Goal: Information Seeking & Learning: Learn about a topic

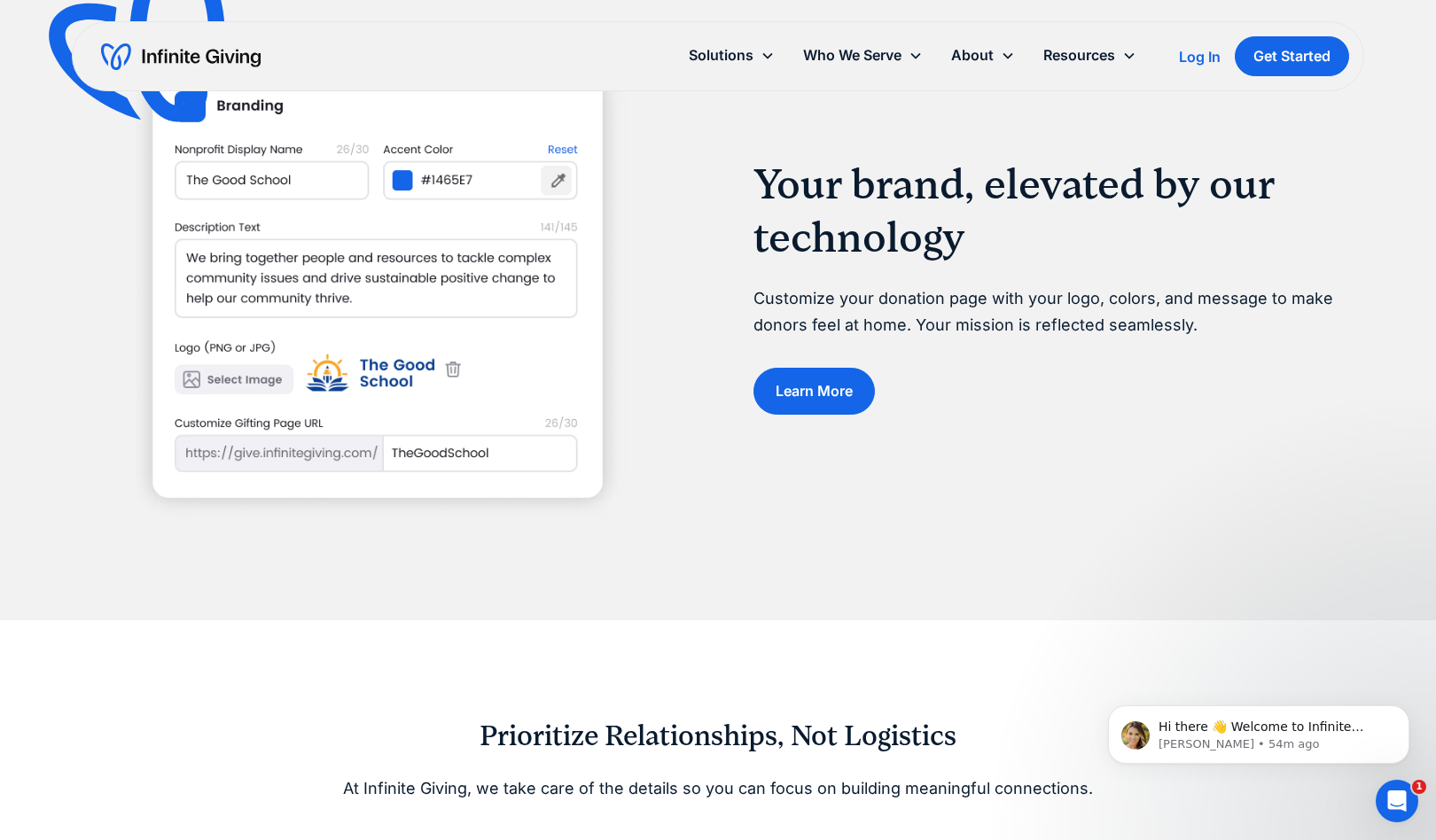
scroll to position [2037, 0]
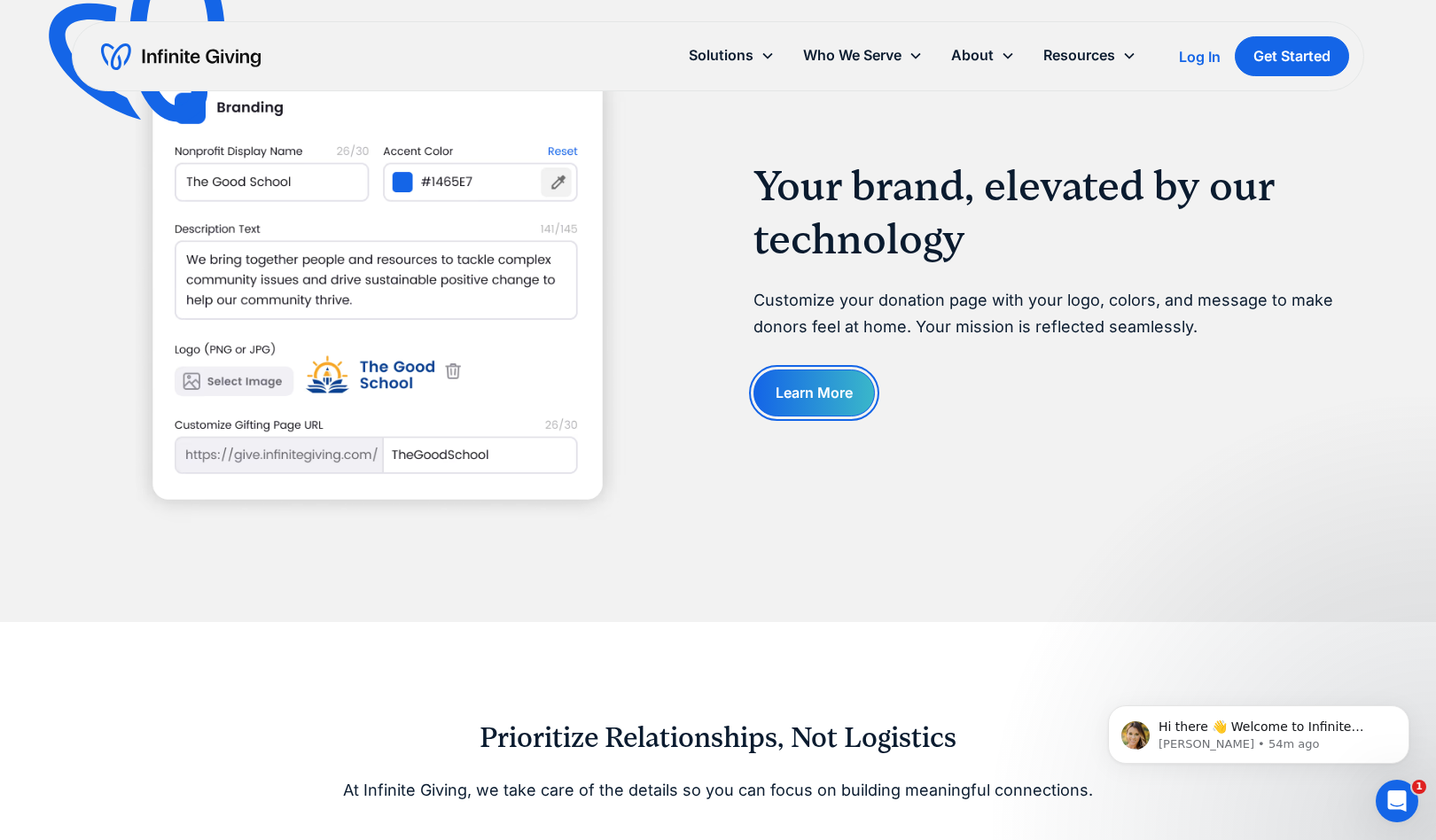
click at [820, 400] on link "Learn More" at bounding box center [814, 392] width 122 height 47
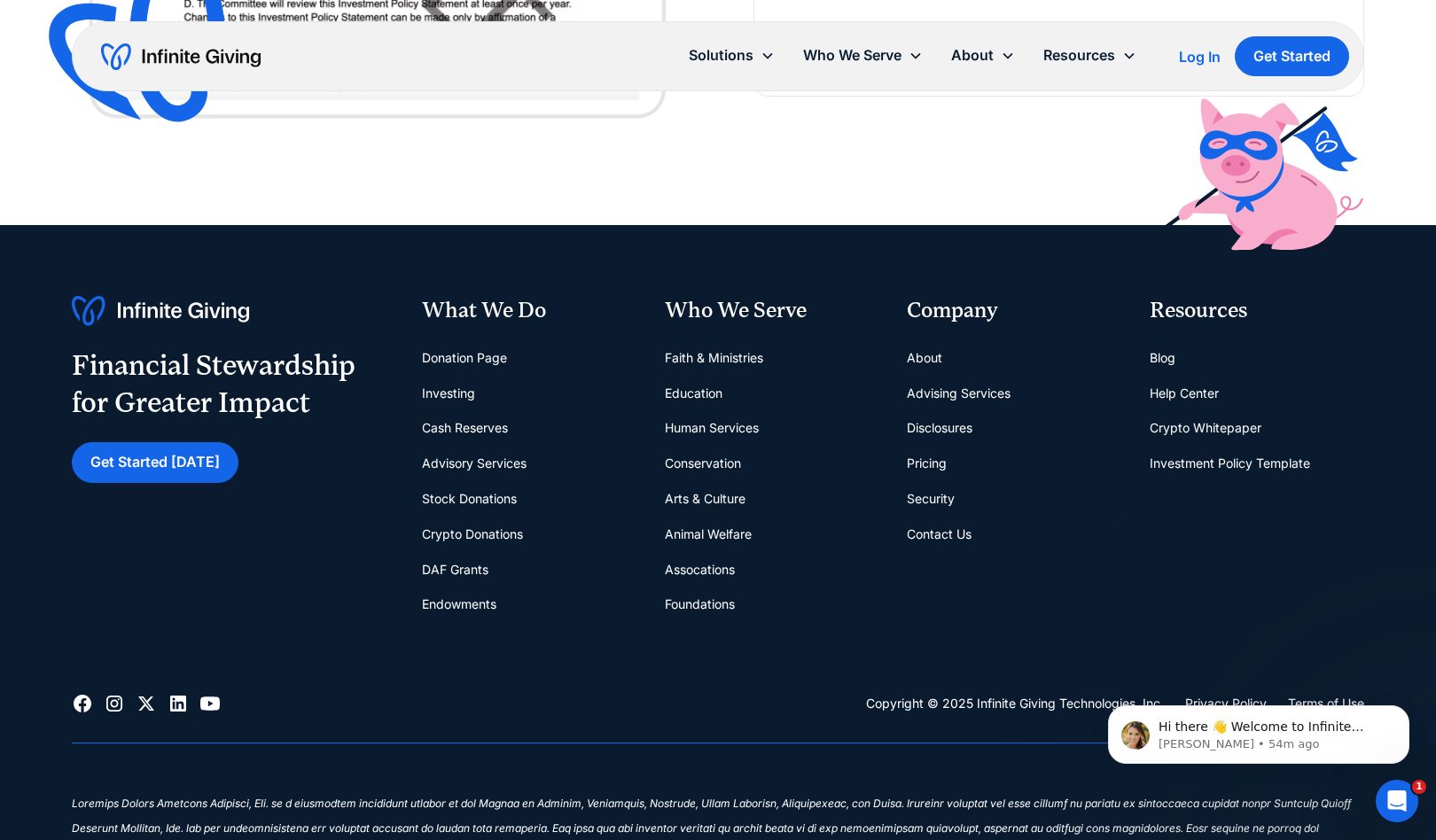
scroll to position [3898, 0]
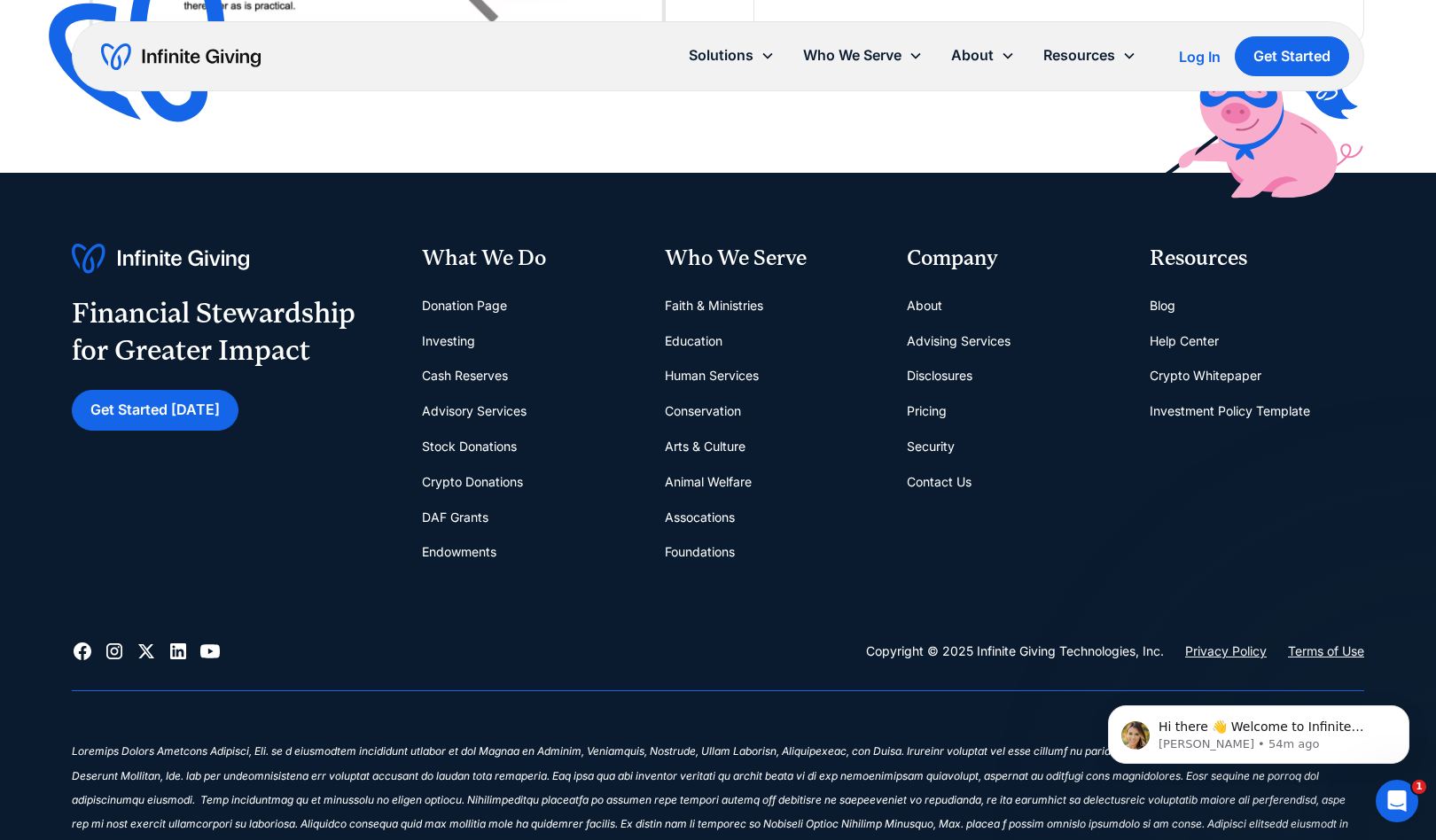
click at [931, 411] on link "Pricing" at bounding box center [927, 411] width 40 height 35
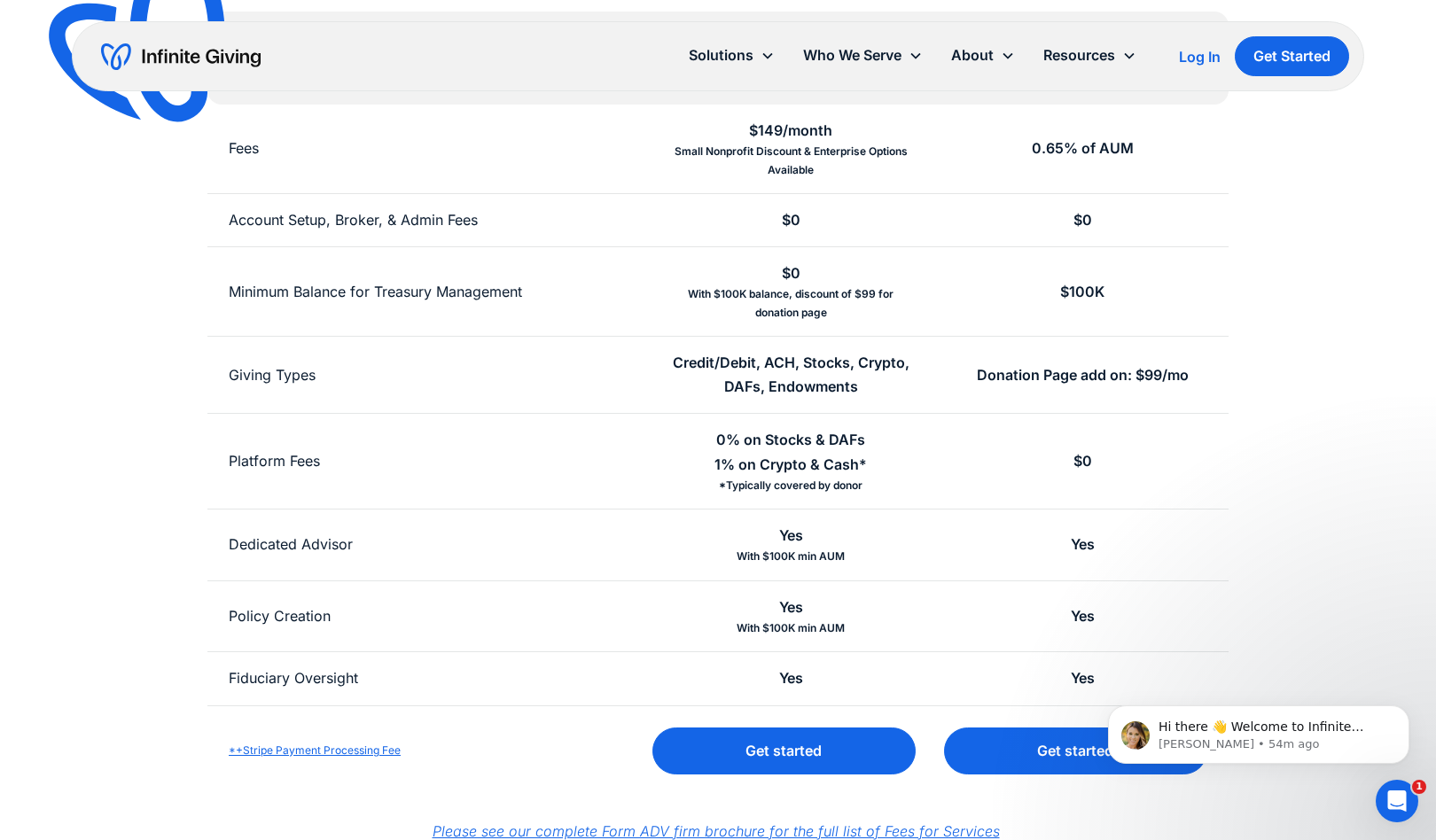
scroll to position [355, 0]
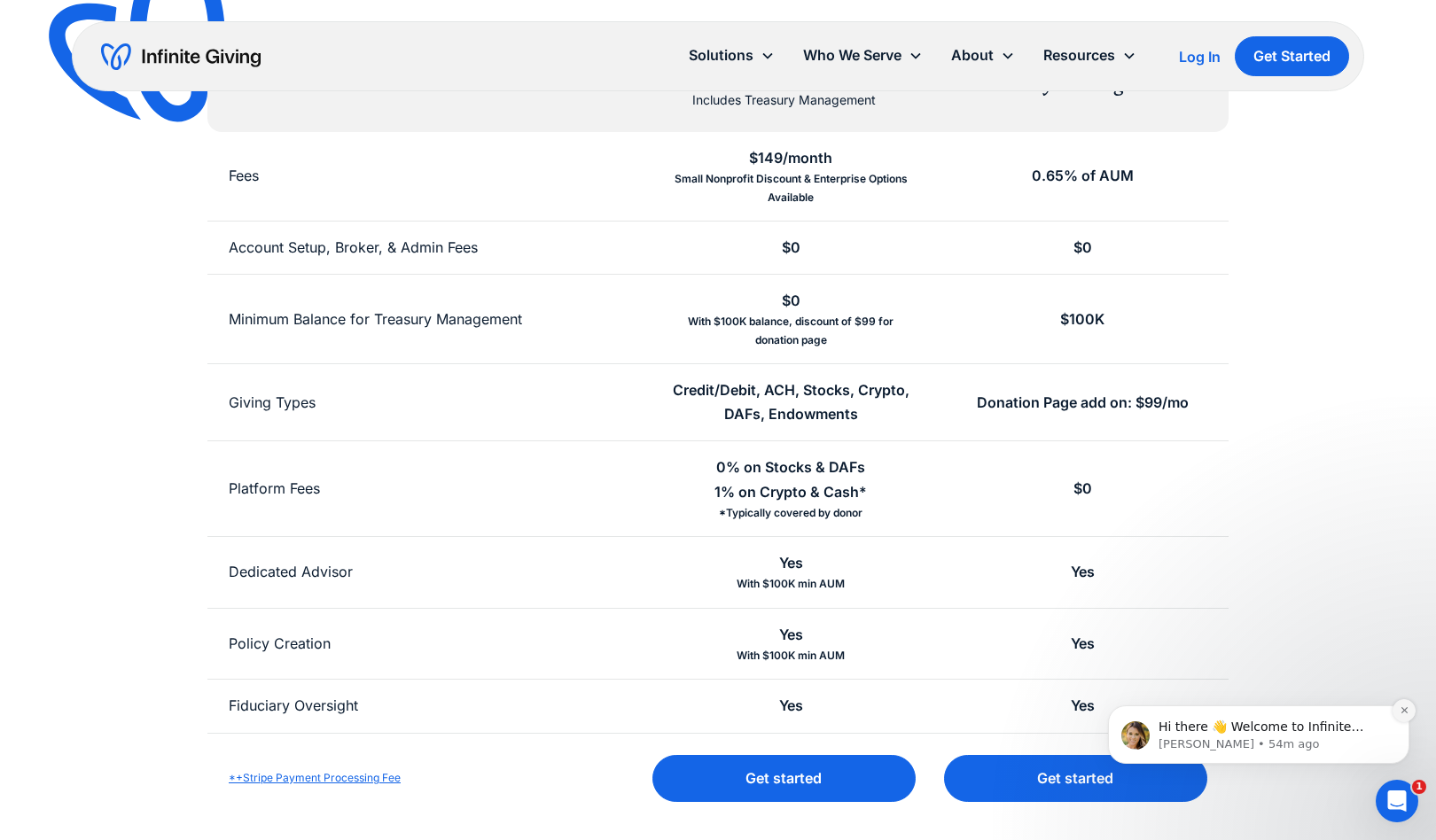
click at [1403, 719] on button "Dismiss notification" at bounding box center [1404, 710] width 23 height 23
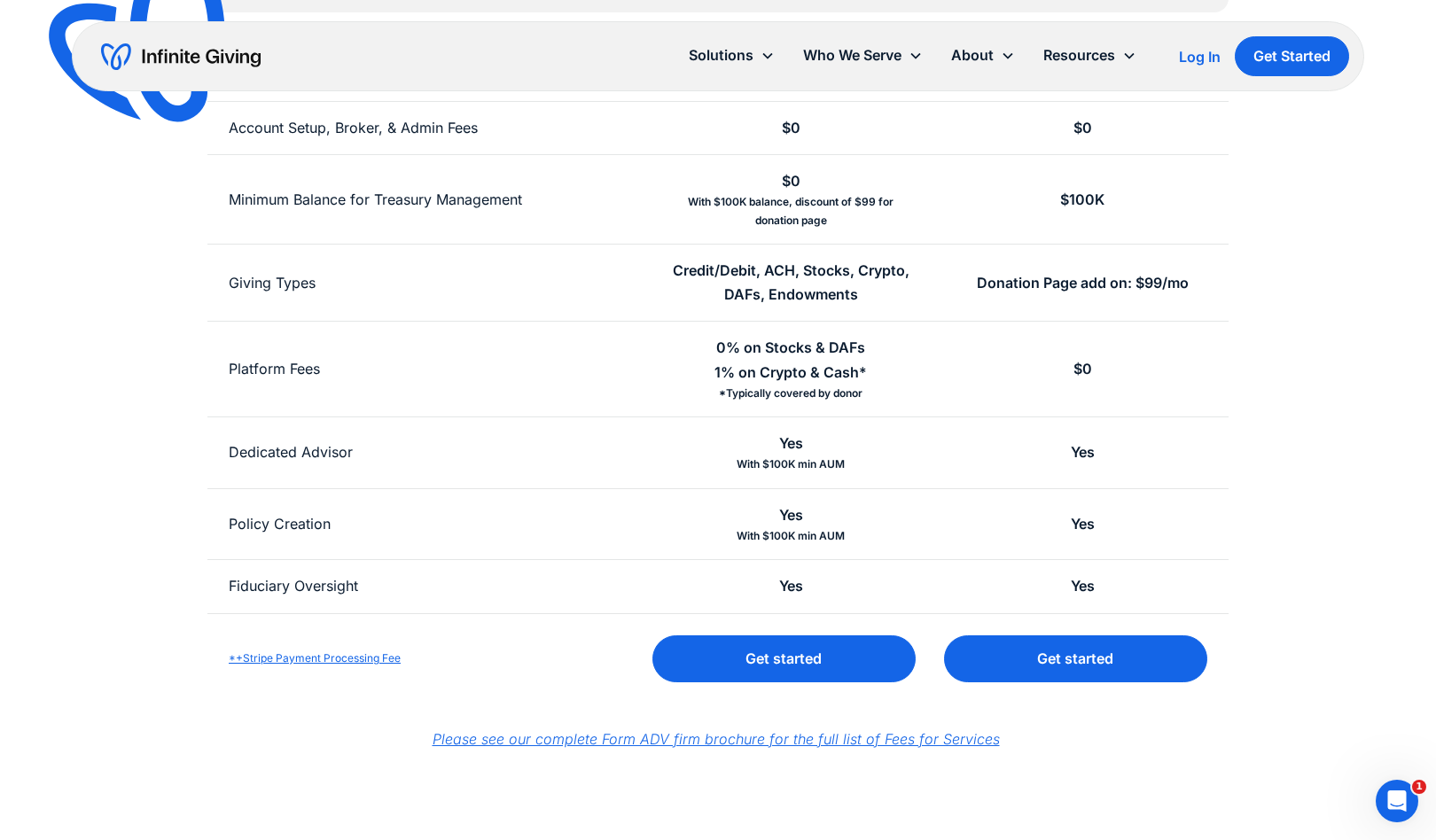
scroll to position [443, 0]
